Goal: Information Seeking & Learning: Learn about a topic

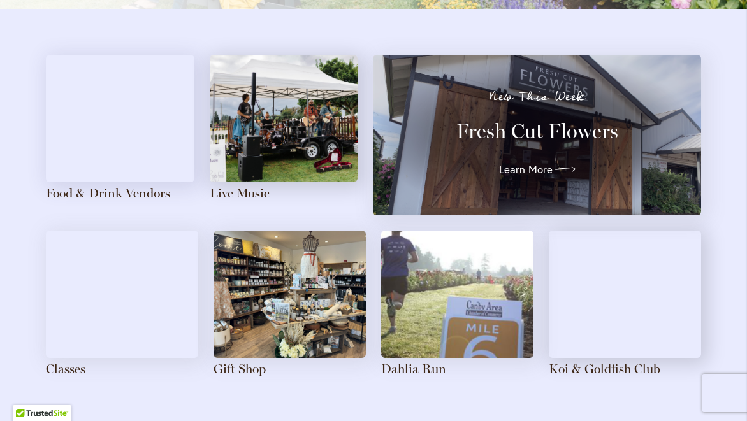
scroll to position [1392, 0]
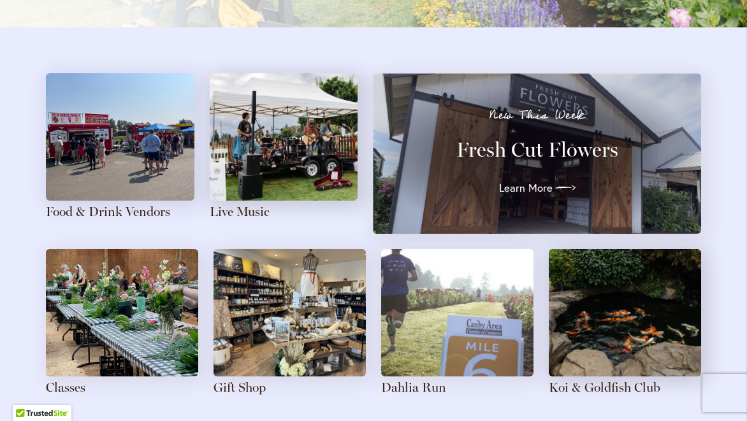
click at [145, 171] on img at bounding box center [120, 136] width 148 height 127
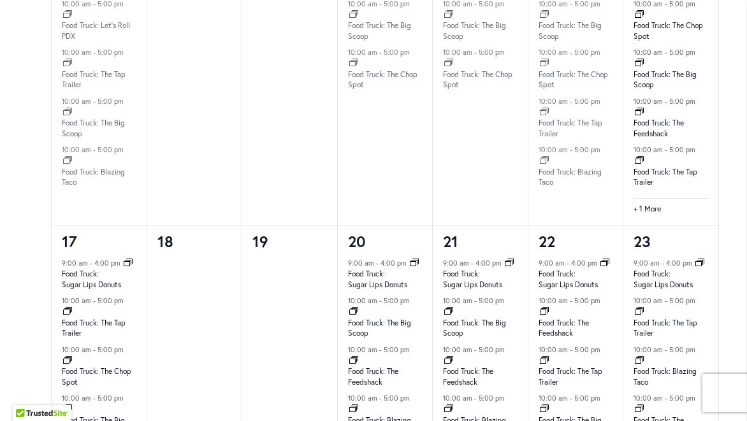
scroll to position [1398, 0]
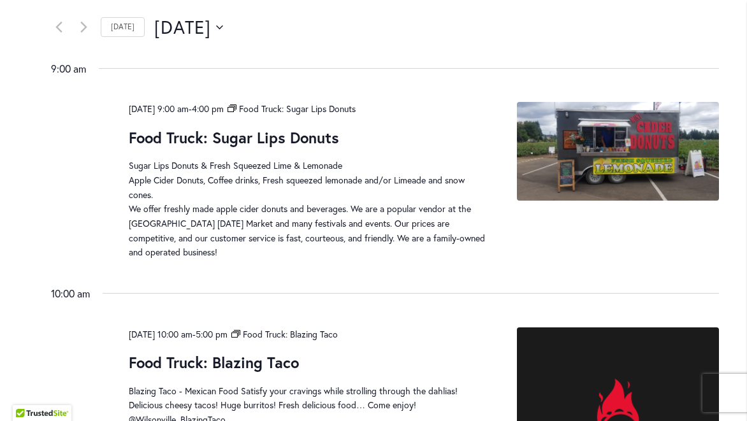
scroll to position [767, 0]
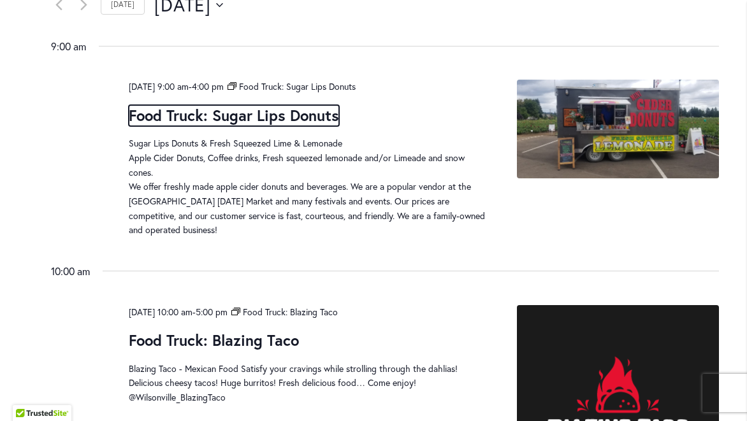
click at [284, 117] on link "Food Truck: Sugar Lips Donuts" at bounding box center [234, 115] width 210 height 21
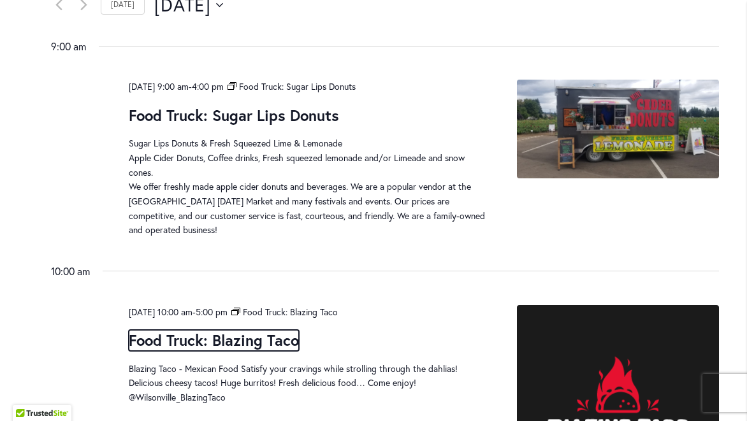
click at [270, 344] on link "Food Truck: Blazing Taco" at bounding box center [214, 340] width 170 height 21
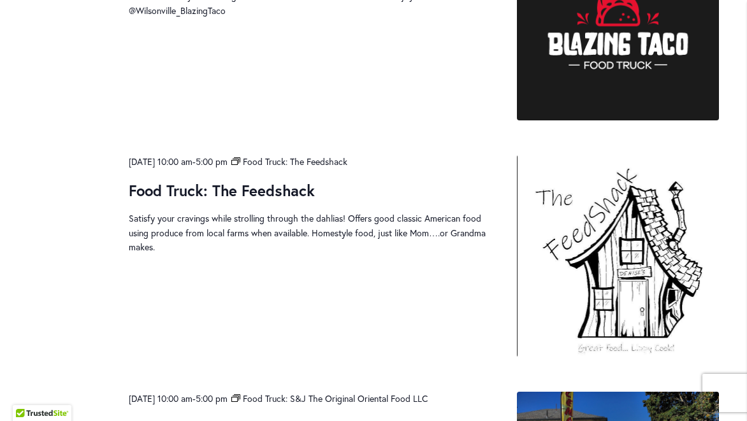
scroll to position [1192, 0]
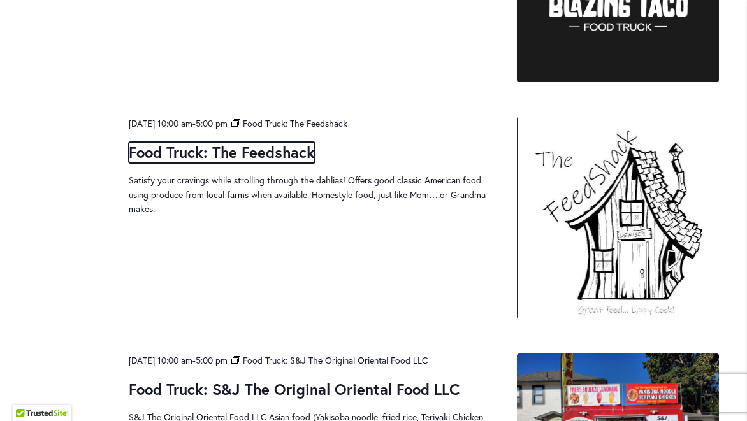
click at [245, 147] on link "Food Truck: The Feedshack" at bounding box center [222, 152] width 186 height 21
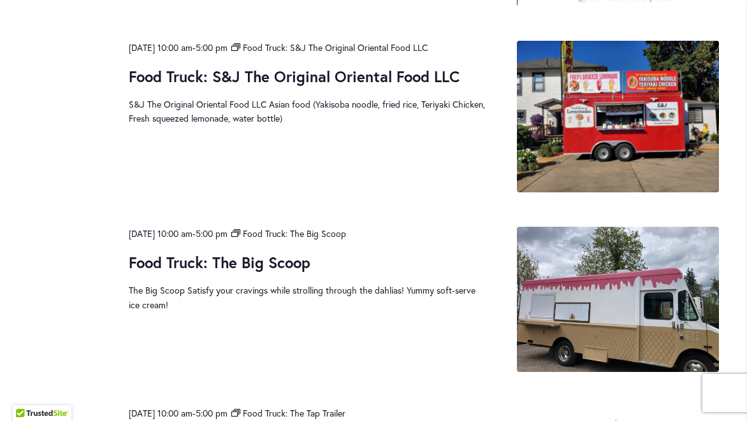
scroll to position [1509, 0]
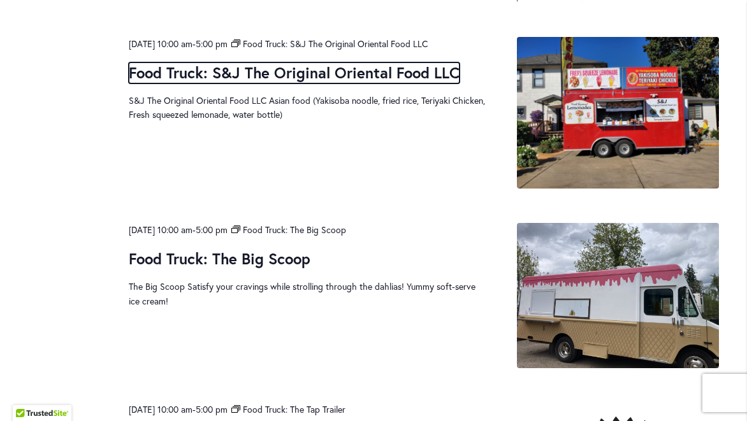
click at [282, 74] on link "Food Truck: S&J The Original Oriental Food LLC" at bounding box center [294, 72] width 331 height 21
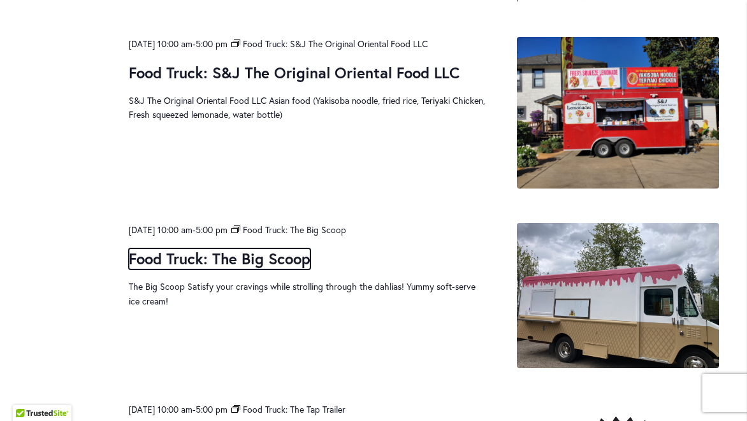
click at [250, 261] on link "Food Truck: The Big Scoop" at bounding box center [220, 258] width 182 height 21
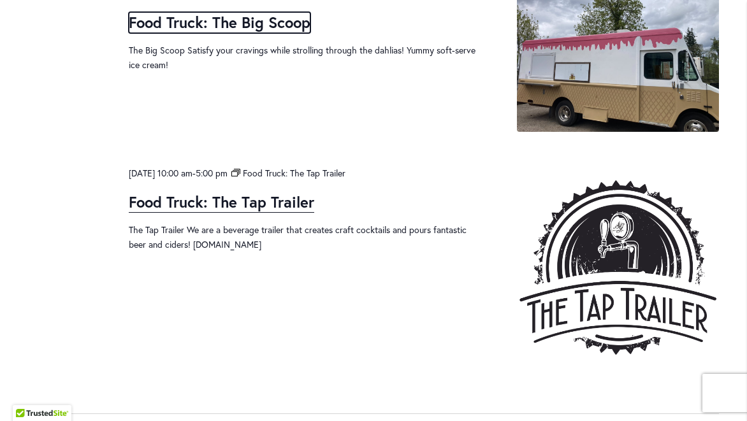
scroll to position [1787, 0]
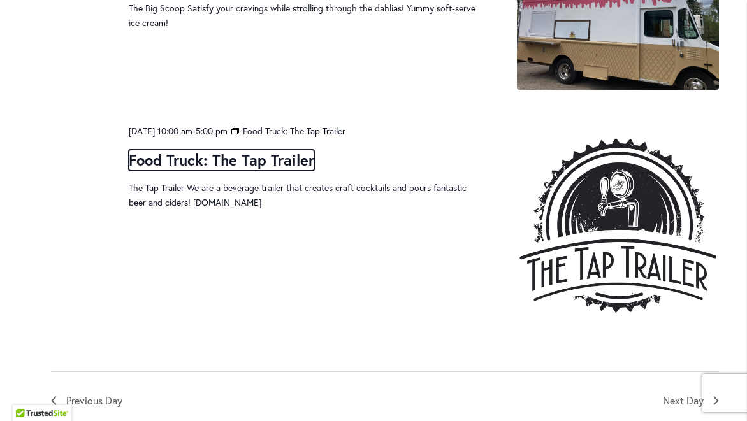
click at [222, 153] on link "Food Truck: The Tap Trailer" at bounding box center [221, 160] width 185 height 21
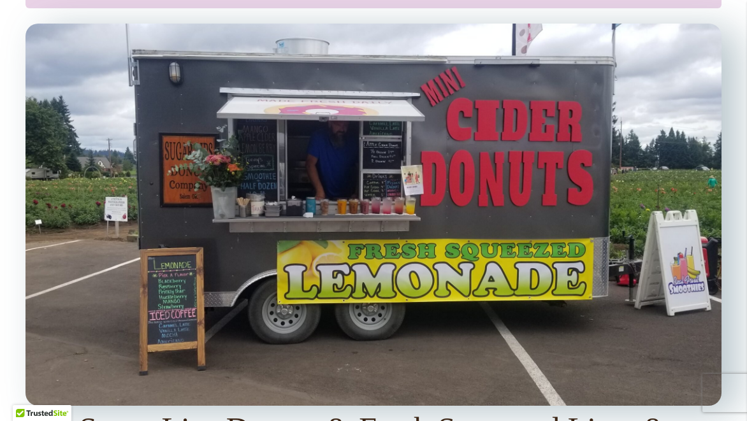
scroll to position [1085, 0]
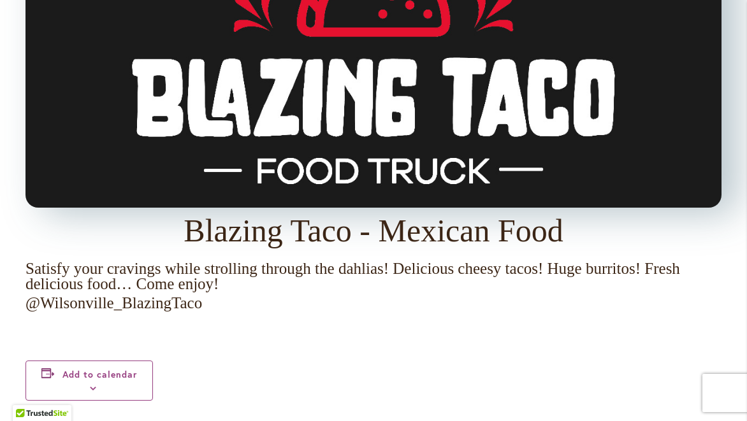
scroll to position [1229, 0]
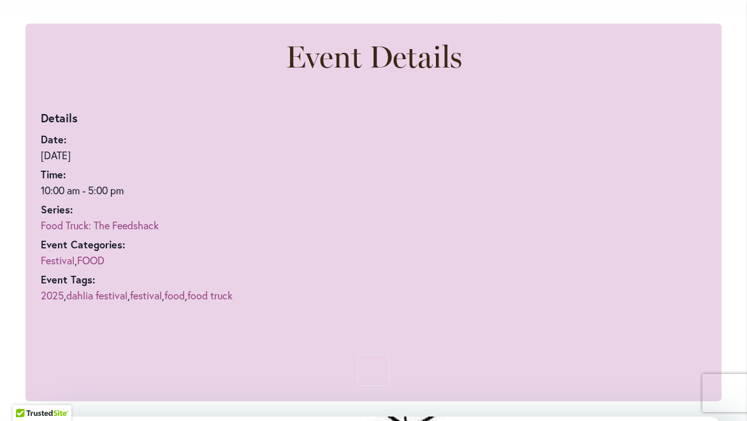
scroll to position [715, 0]
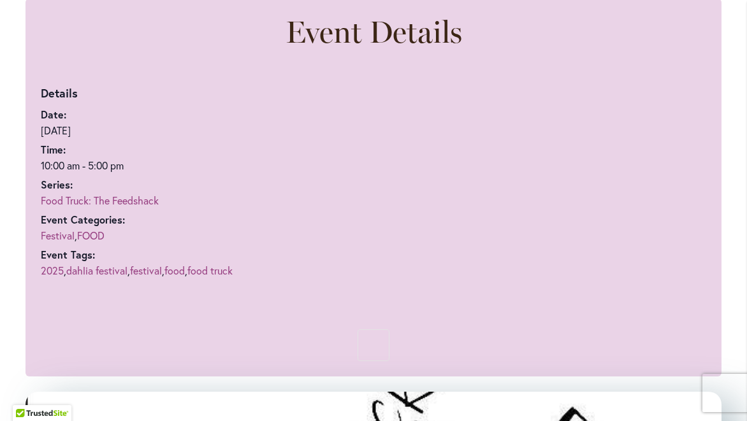
click at [133, 197] on link "Food Truck: The Feedshack" at bounding box center [100, 200] width 118 height 13
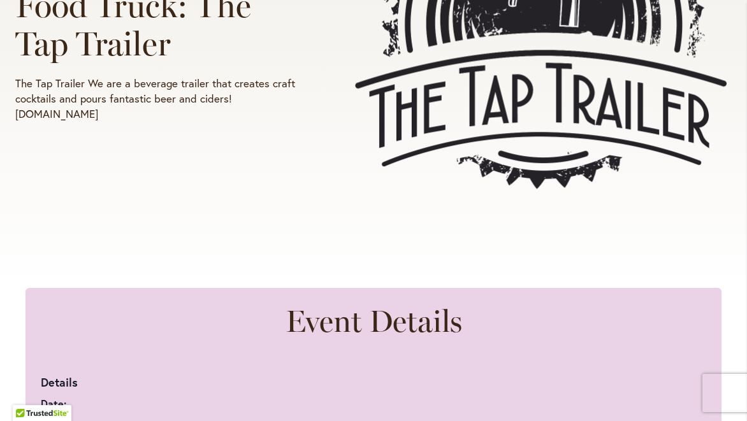
scroll to position [431, 0]
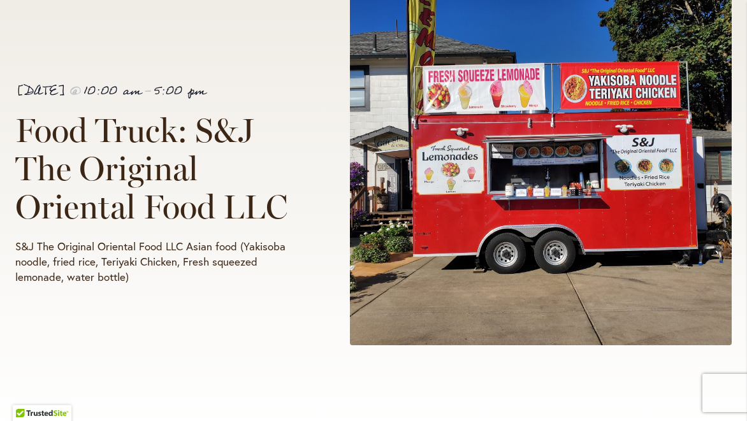
scroll to position [284, 0]
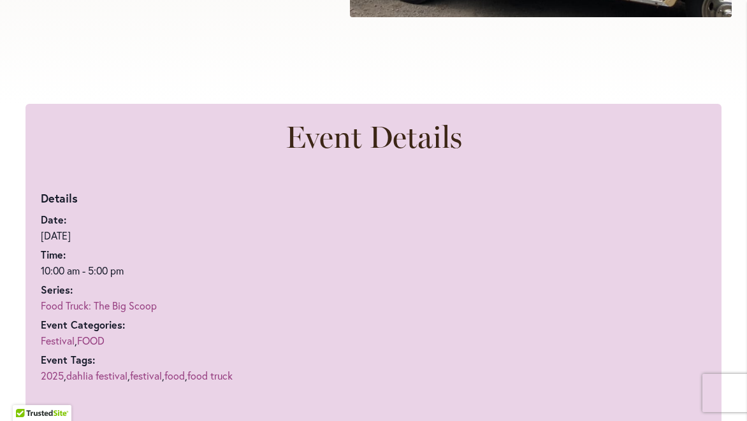
scroll to position [666, 0]
